Goal: Transaction & Acquisition: Purchase product/service

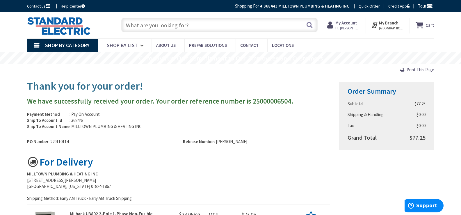
click at [351, 24] on strong "My Account" at bounding box center [347, 23] width 22 height 6
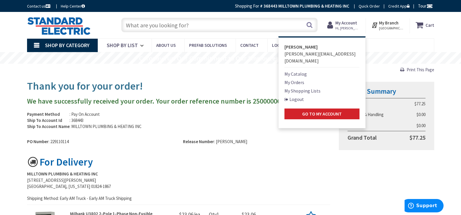
click at [300, 79] on link "My Orders" at bounding box center [295, 82] width 20 height 7
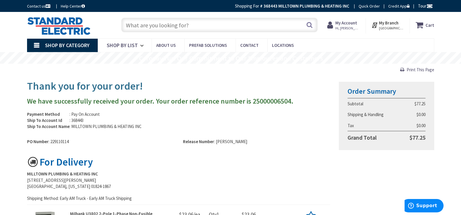
click at [348, 25] on strong "My Account" at bounding box center [347, 23] width 22 height 6
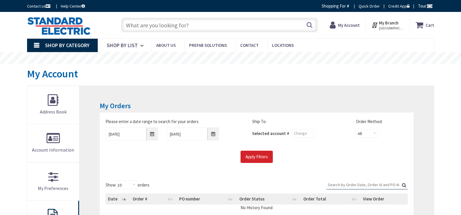
click at [347, 23] on strong "My Account" at bounding box center [349, 25] width 22 height 6
click at [353, 23] on strong "My Account" at bounding box center [349, 25] width 22 height 6
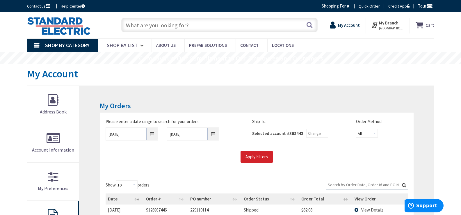
click at [349, 25] on strong "My Account" at bounding box center [349, 25] width 22 height 6
click at [353, 24] on strong "My Account" at bounding box center [347, 23] width 22 height 6
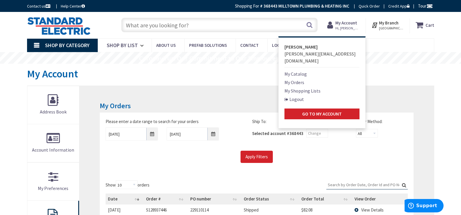
click at [308, 87] on link "My Shopping Lists" at bounding box center [303, 90] width 36 height 7
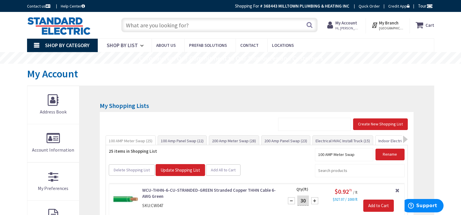
click at [384, 140] on link "Indoor Electrical Kit (35)" at bounding box center [399, 141] width 47 height 10
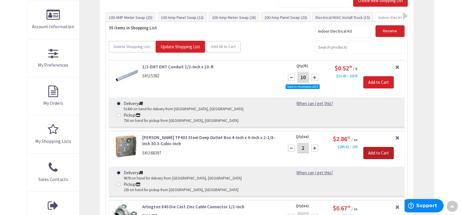
click at [383, 147] on input "Add to Cart" at bounding box center [379, 153] width 31 height 12
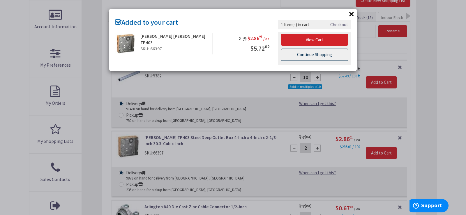
click at [311, 57] on link "Continue Shopping" at bounding box center [314, 55] width 67 height 12
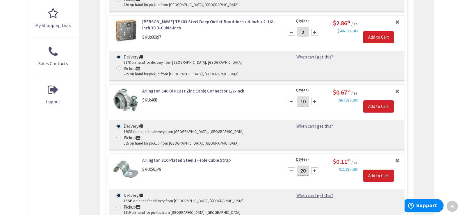
scroll to position [240, 0]
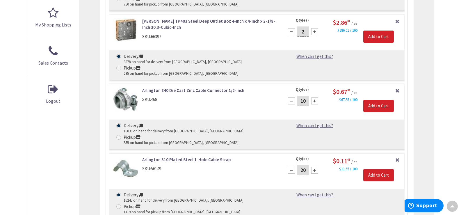
click at [306, 165] on input "20" at bounding box center [304, 170] width 12 height 10
type input "14"
click at [379, 169] on input "Add to Cart" at bounding box center [379, 175] width 31 height 12
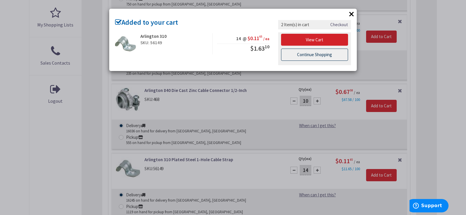
click at [322, 56] on link "Continue Shopping" at bounding box center [314, 55] width 67 height 12
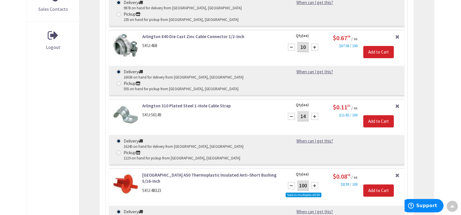
scroll to position [327, 0]
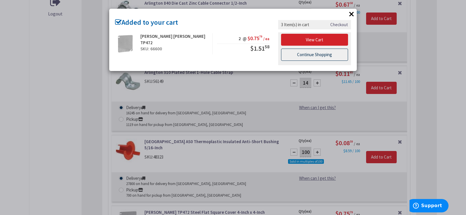
click at [319, 55] on link "Continue Shopping" at bounding box center [314, 55] width 67 height 12
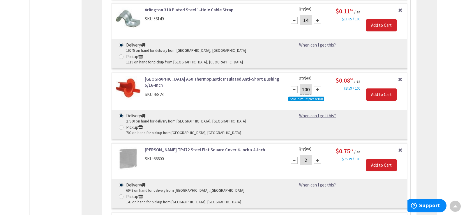
scroll to position [415, 0]
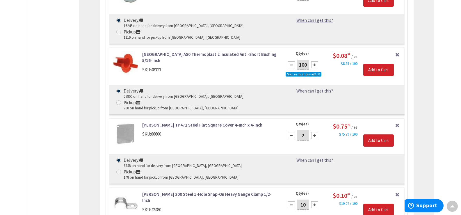
click at [304, 200] on input "10" at bounding box center [304, 205] width 12 height 10
type input "1"
click at [385, 204] on input "Add to Cart" at bounding box center [379, 210] width 31 height 12
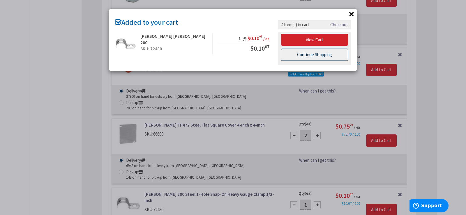
click at [307, 54] on link "Continue Shopping" at bounding box center [314, 55] width 67 height 12
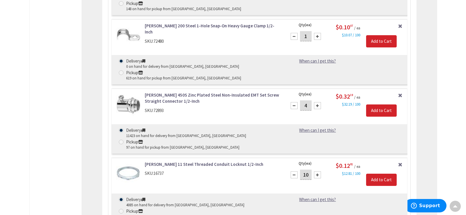
scroll to position [589, 0]
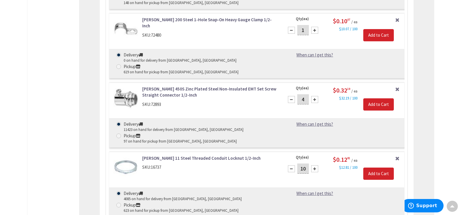
click at [306, 164] on input "10" at bounding box center [304, 169] width 12 height 10
type input "1"
click at [385, 168] on input "Add to Cart" at bounding box center [379, 174] width 31 height 12
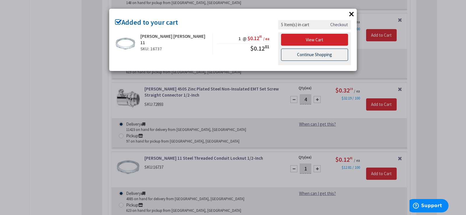
click at [309, 57] on link "Continue Shopping" at bounding box center [314, 55] width 67 height 12
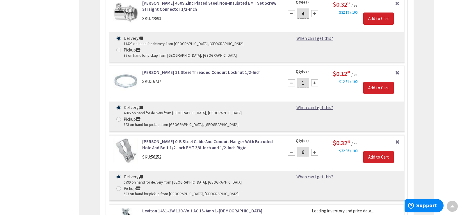
scroll to position [677, 0]
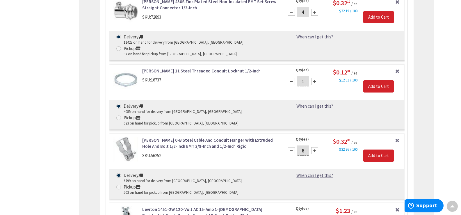
type input "1"
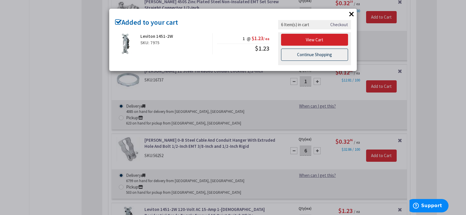
click at [302, 58] on link "Continue Shopping" at bounding box center [314, 55] width 67 height 12
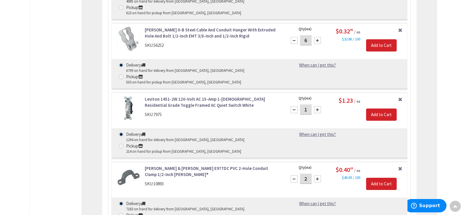
scroll to position [822, 0]
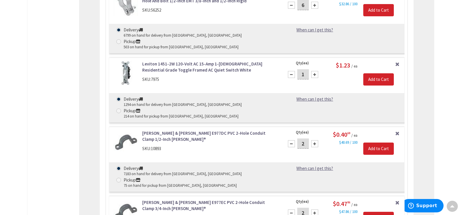
type input "8"
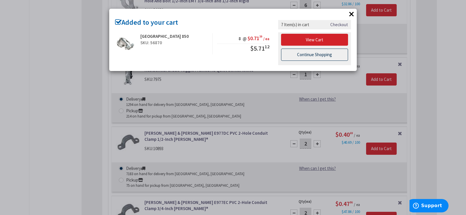
click at [312, 53] on link "Continue Shopping" at bounding box center [314, 55] width 67 height 12
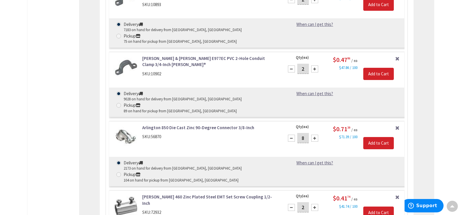
scroll to position [1026, 0]
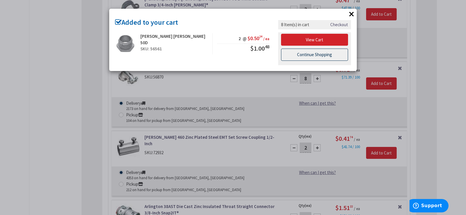
click at [311, 56] on link "Continue Shopping" at bounding box center [314, 55] width 67 height 12
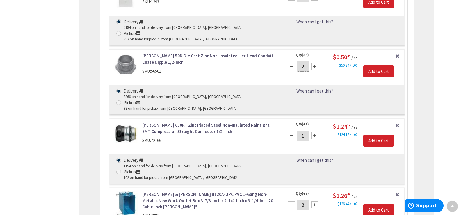
scroll to position [1317, 0]
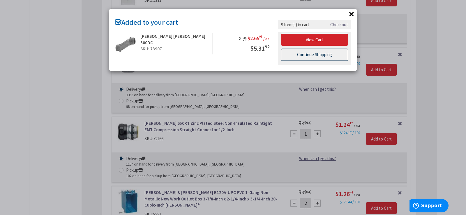
click at [314, 57] on link "Continue Shopping" at bounding box center [314, 55] width 67 height 12
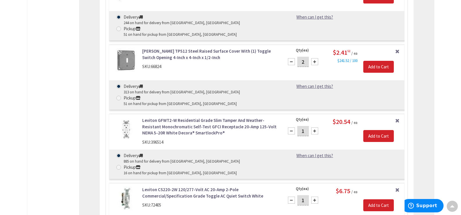
scroll to position [1754, 0]
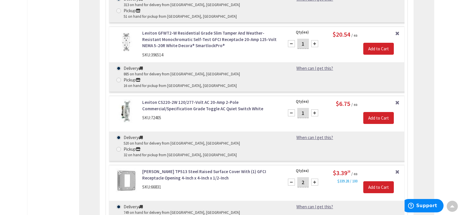
type input "1"
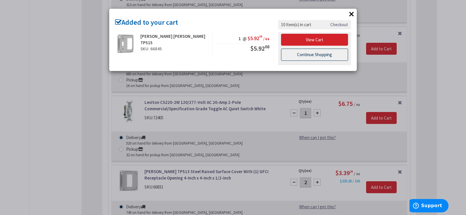
click at [307, 55] on link "Continue Shopping" at bounding box center [314, 55] width 67 height 12
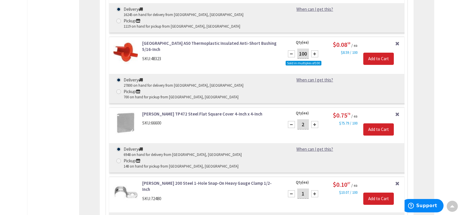
scroll to position [0, 0]
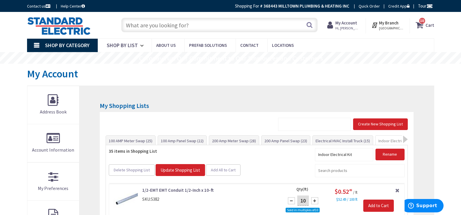
click at [421, 22] on span "10 10 items" at bounding box center [422, 20] width 7 height 7
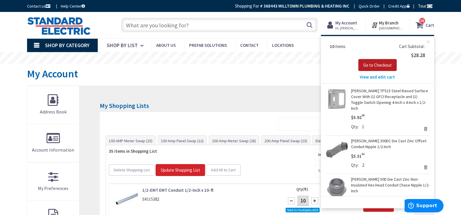
click at [383, 65] on span "Go to Checkout" at bounding box center [378, 65] width 29 height 6
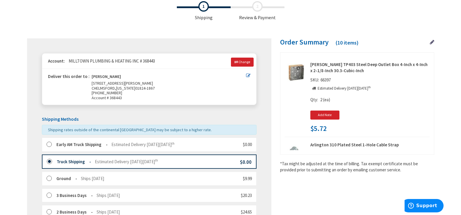
scroll to position [87, 0]
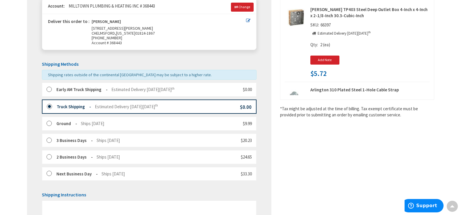
click at [64, 92] on strong "Early AM Truck Shipping" at bounding box center [81, 90] width 51 height 6
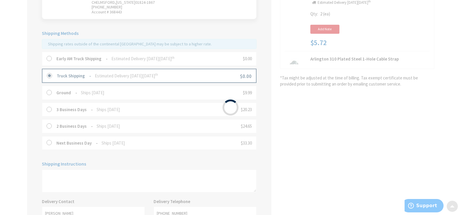
scroll to position [146, 0]
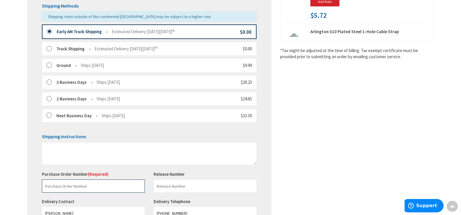
click at [82, 185] on input "text" at bounding box center [93, 186] width 103 height 13
paste input "229113351"
type input "229113351"
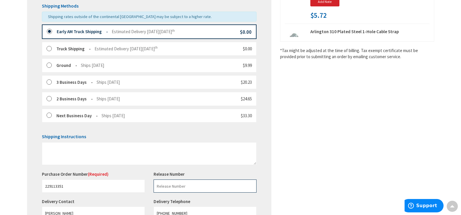
click at [172, 186] on input "text" at bounding box center [205, 186] width 103 height 13
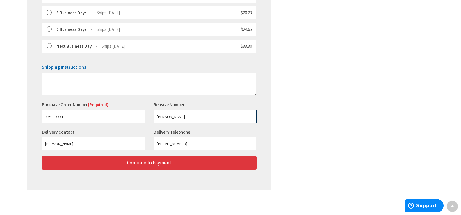
type input "[PERSON_NAME]"
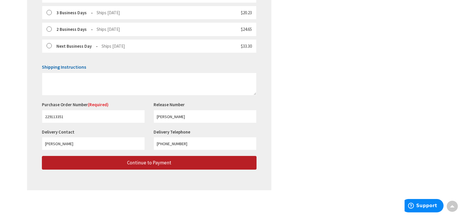
click at [170, 164] on span "Continue to Payment" at bounding box center [149, 163] width 44 height 6
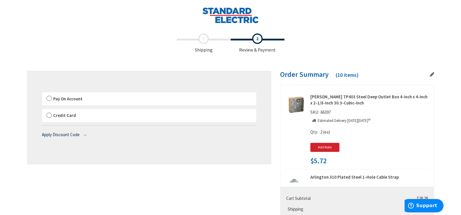
click at [93, 100] on label "Pay On Account" at bounding box center [149, 98] width 214 height 13
click at [42, 93] on input "Pay On Account" at bounding box center [42, 93] width 0 height 0
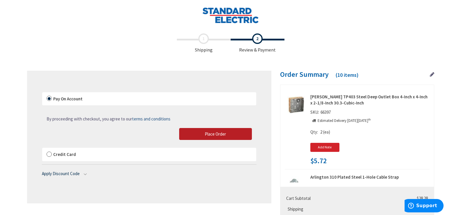
click at [201, 132] on button "Place Order" at bounding box center [215, 134] width 73 height 12
